Goal: Information Seeking & Learning: Learn about a topic

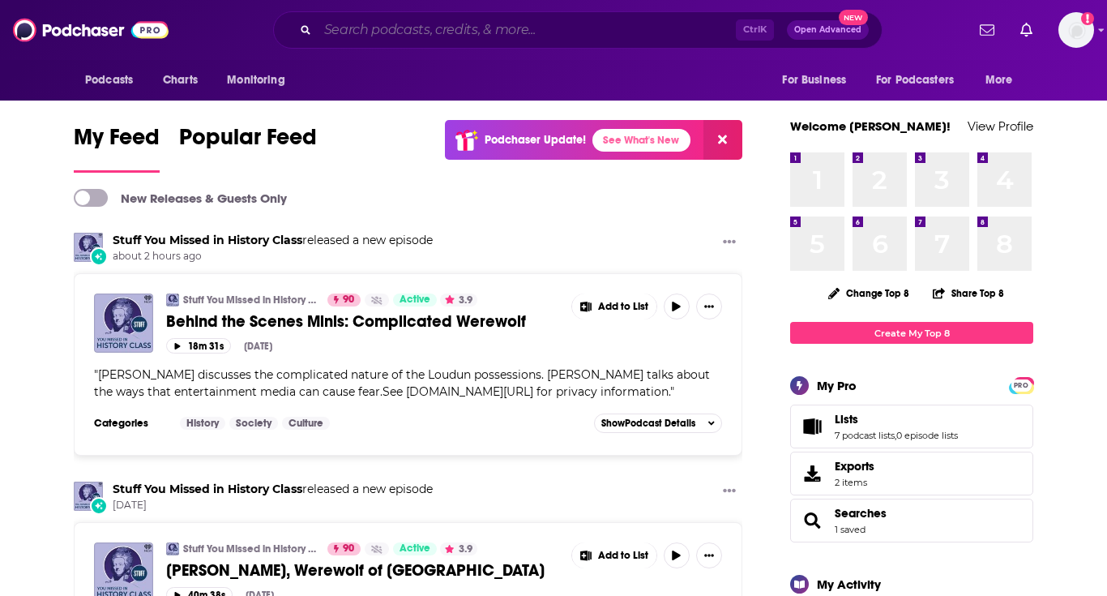
click at [455, 37] on input "Search podcasts, credits, & more..." at bounding box center [527, 30] width 418 height 26
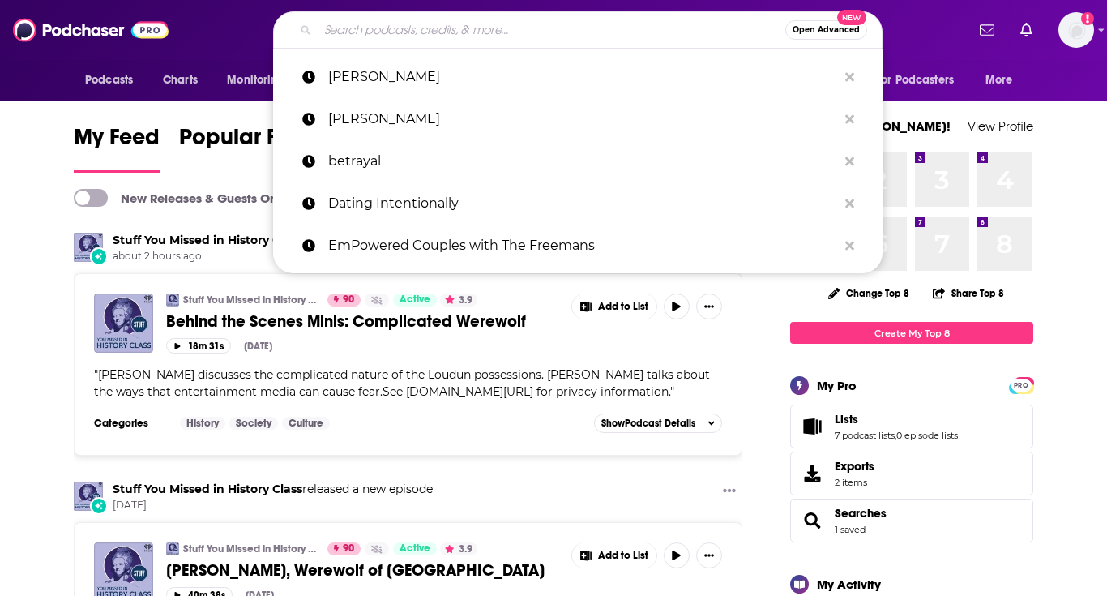
click at [476, 34] on input "Search podcasts, credits, & more..." at bounding box center [552, 30] width 468 height 26
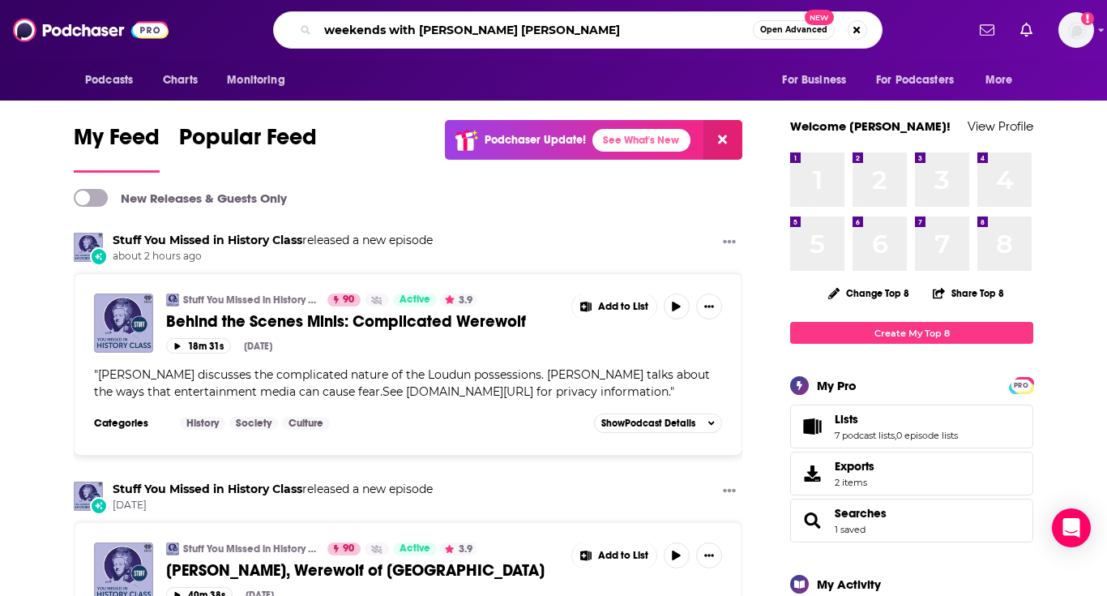
type input "weekends with [PERSON_NAME] [PERSON_NAME]"
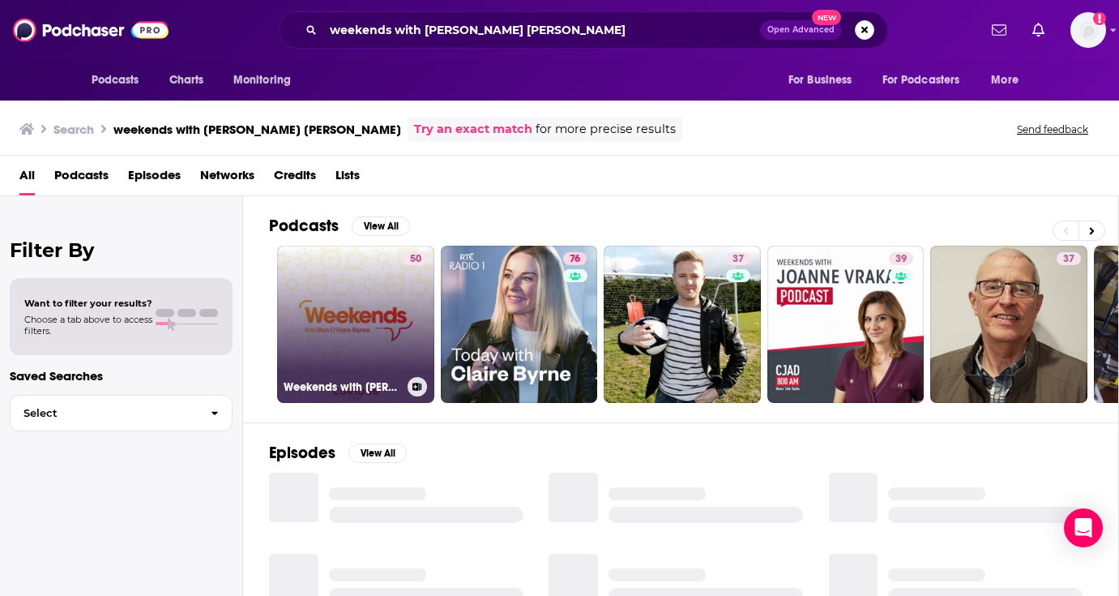
click at [324, 322] on link "50 Weekends with [PERSON_NAME]" at bounding box center [355, 324] width 157 height 157
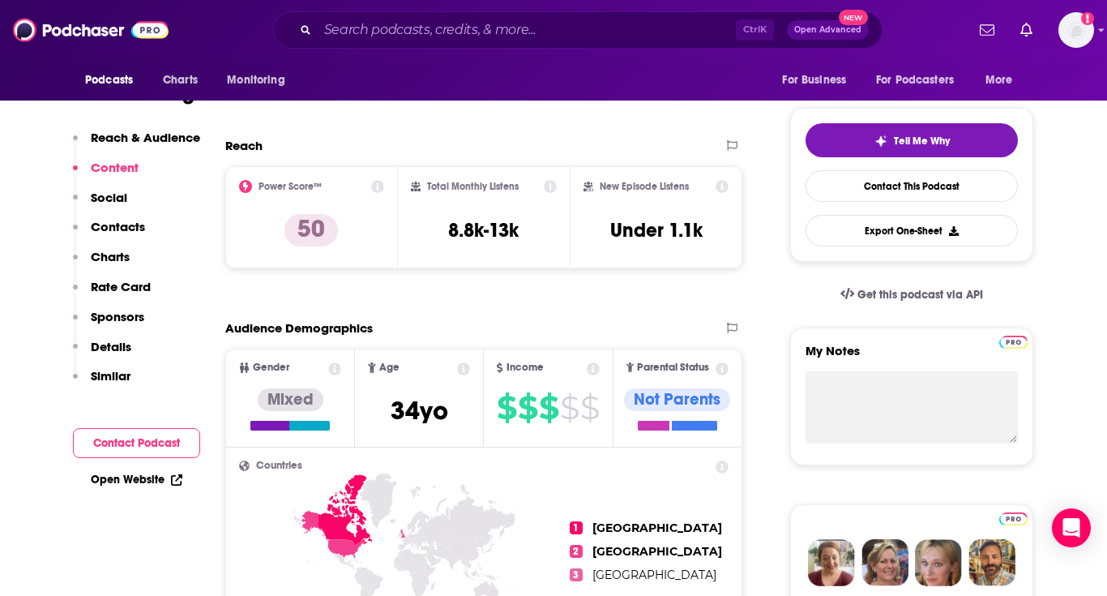
scroll to position [329, 0]
